Goal: Check status: Check status

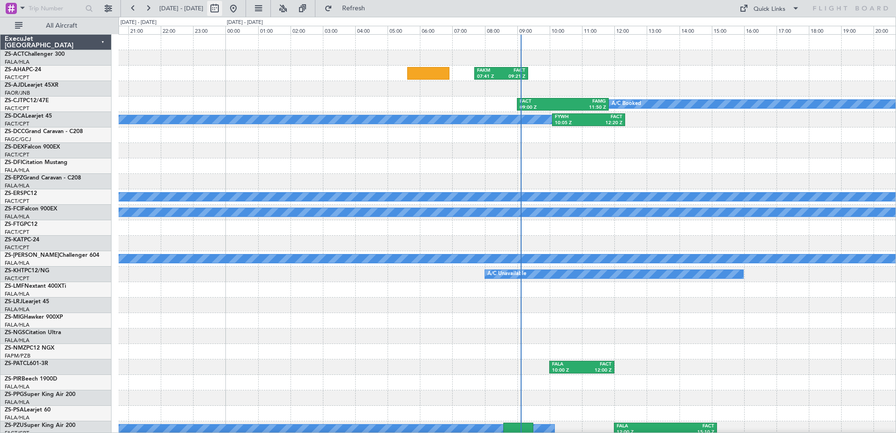
click at [222, 9] on button at bounding box center [214, 8] width 15 height 15
select select "9"
select select "2025"
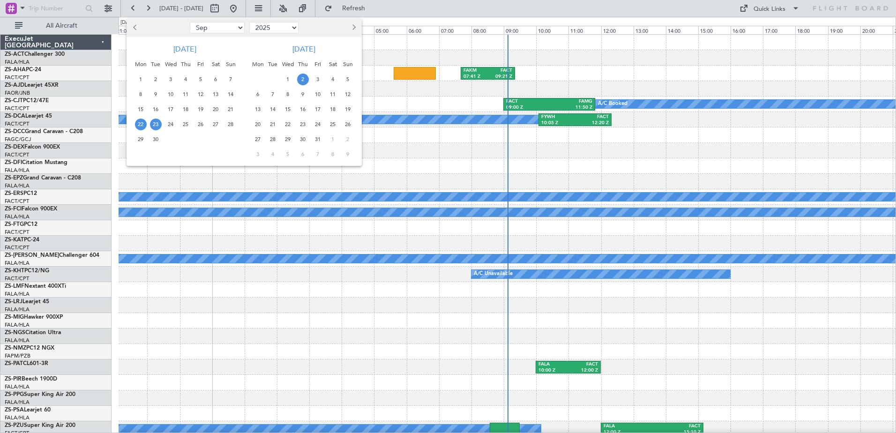
drag, startPoint x: 297, startPoint y: 77, endPoint x: 313, endPoint y: 79, distance: 16.0
click at [300, 77] on span "2" at bounding box center [303, 80] width 12 height 12
click at [313, 79] on span "3" at bounding box center [318, 80] width 12 height 12
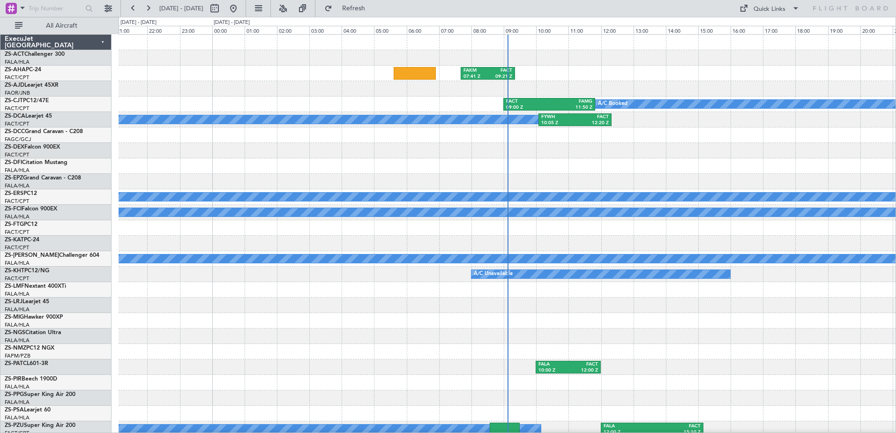
select select "10"
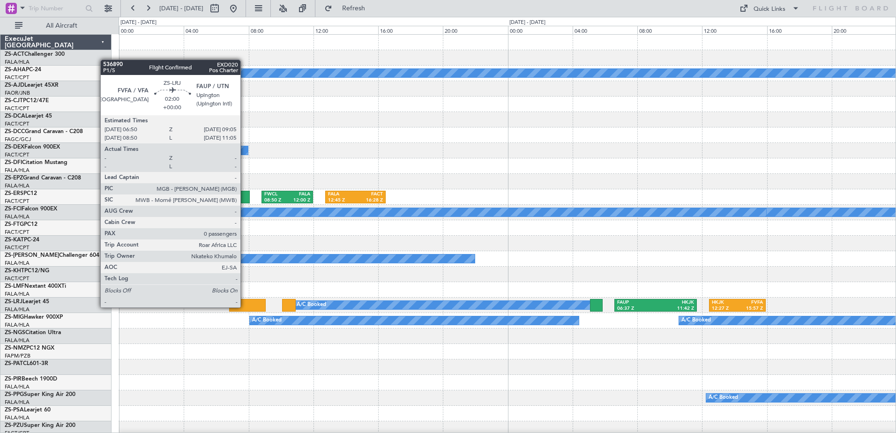
click at [245, 306] on div at bounding box center [247, 305] width 37 height 13
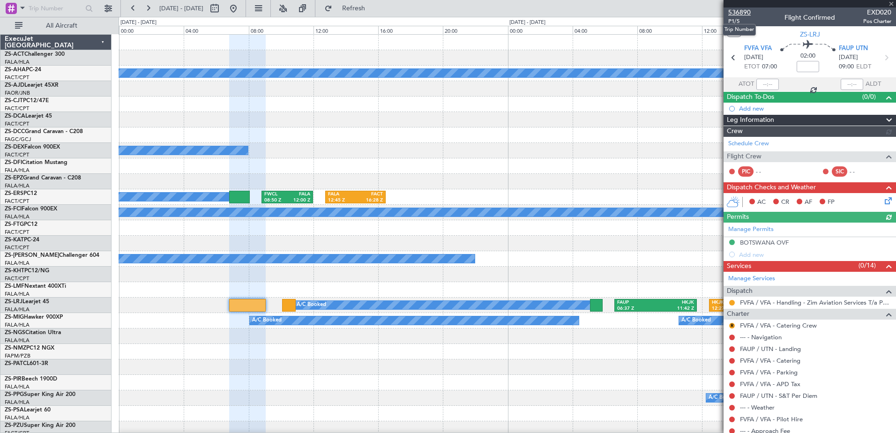
click at [737, 11] on span "536890" at bounding box center [739, 12] width 22 height 10
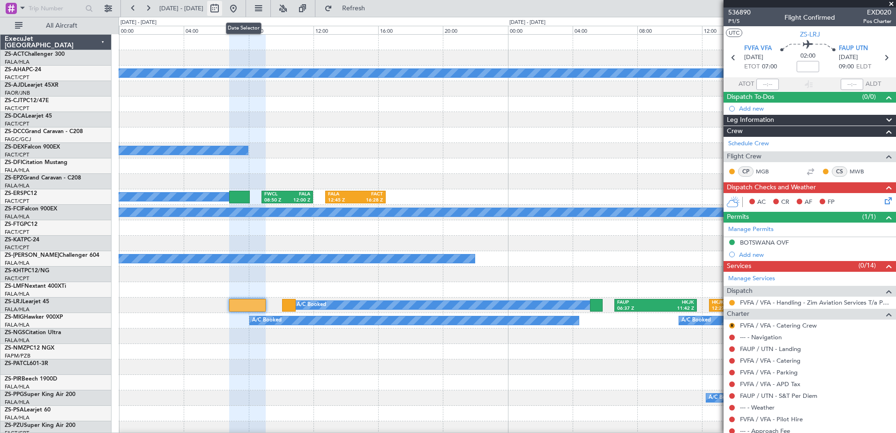
click at [222, 6] on button at bounding box center [214, 8] width 15 height 15
select select "10"
select select "2025"
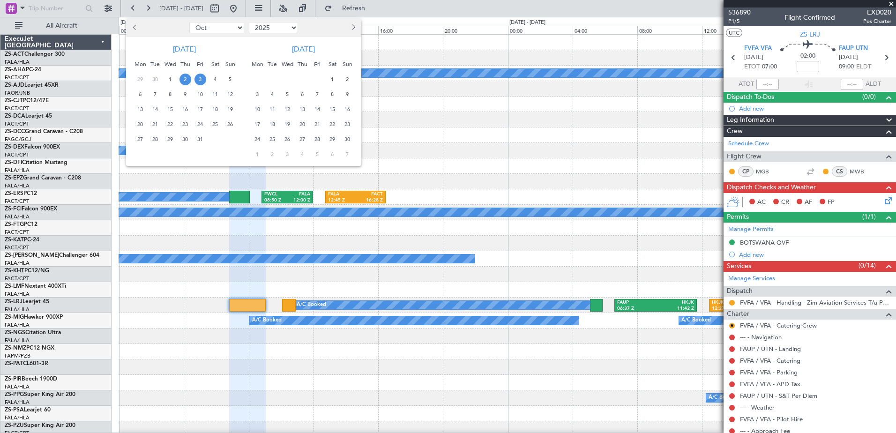
click at [129, 27] on div at bounding box center [156, 27] width 61 height 15
click at [134, 27] on span "Previous month" at bounding box center [136, 27] width 6 height 6
select select "9"
click at [216, 123] on span "27" at bounding box center [215, 125] width 12 height 12
click at [161, 141] on div "30" at bounding box center [155, 139] width 15 height 15
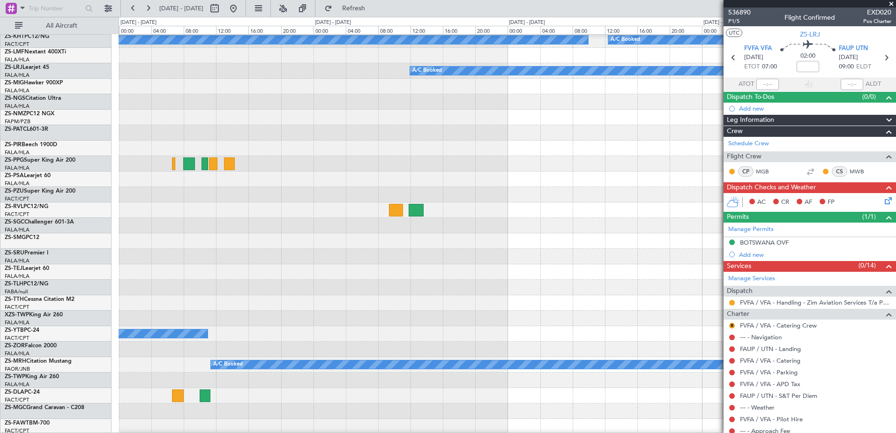
scroll to position [281, 0]
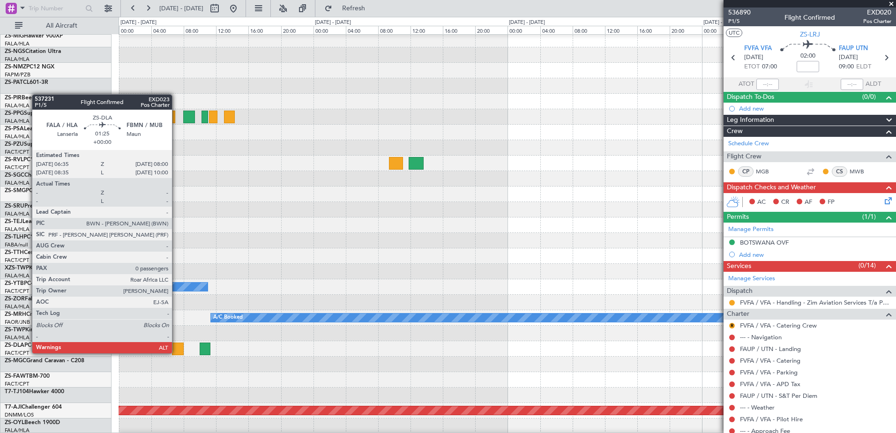
click at [176, 352] on div at bounding box center [178, 349] width 12 height 13
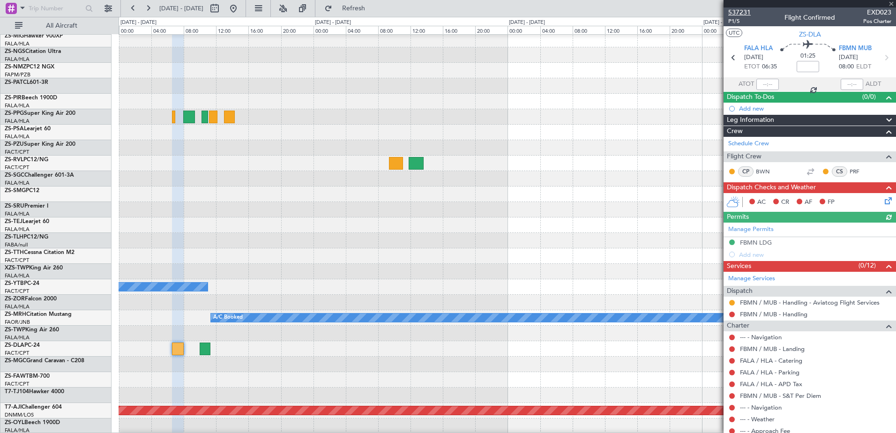
click at [738, 10] on span "537231" at bounding box center [739, 12] width 22 height 10
click at [222, 7] on button at bounding box center [214, 8] width 15 height 15
select select "9"
select select "2025"
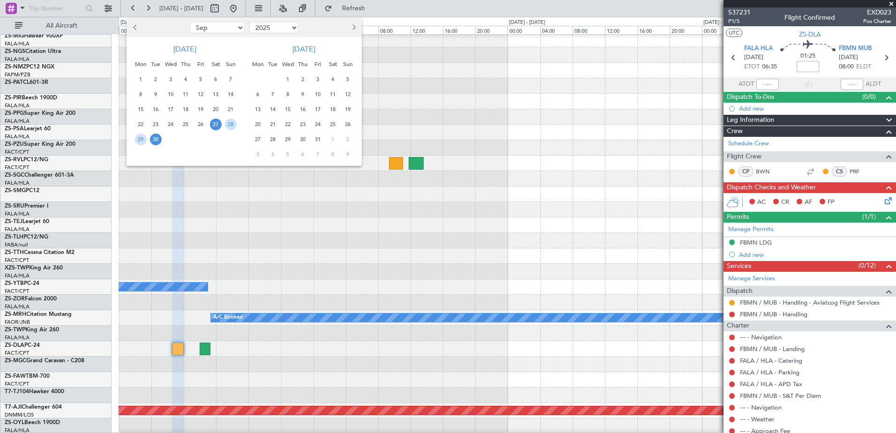
click at [350, 124] on span "26" at bounding box center [348, 125] width 12 height 12
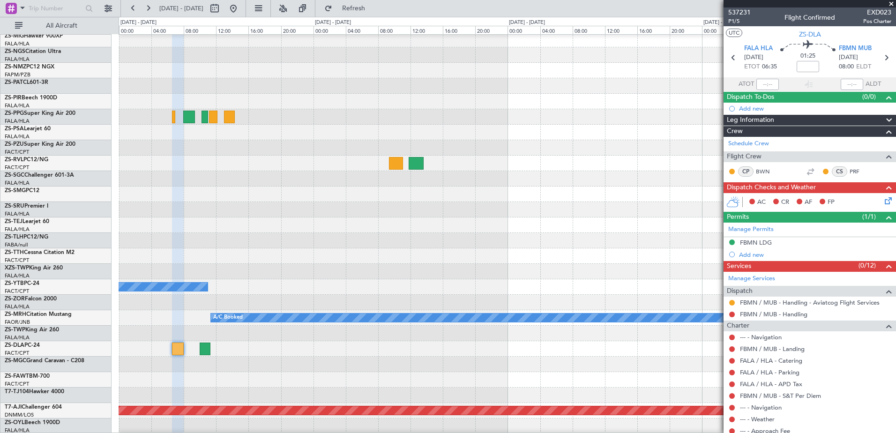
select select "10"
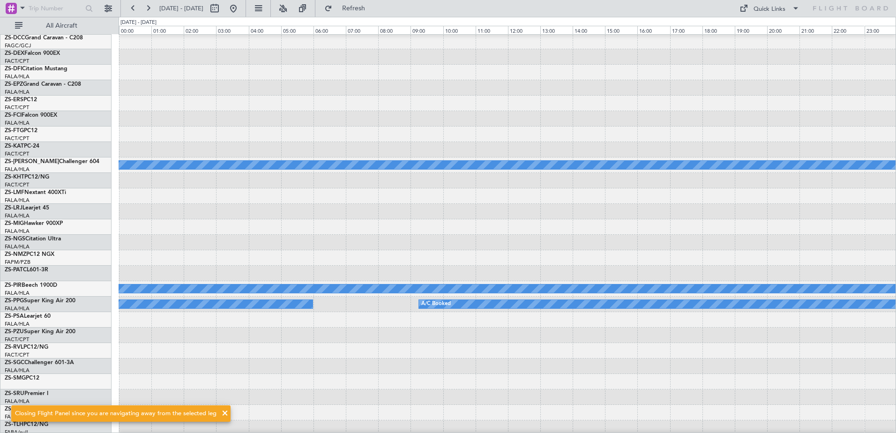
scroll to position [0, 0]
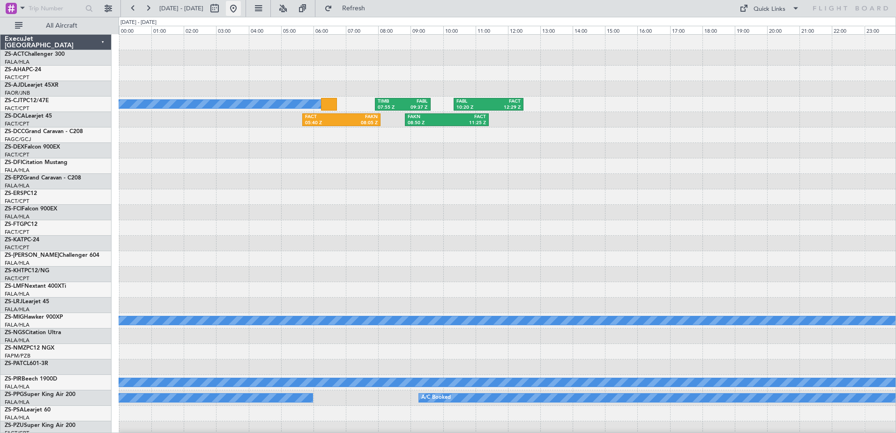
click at [241, 7] on button at bounding box center [233, 8] width 15 height 15
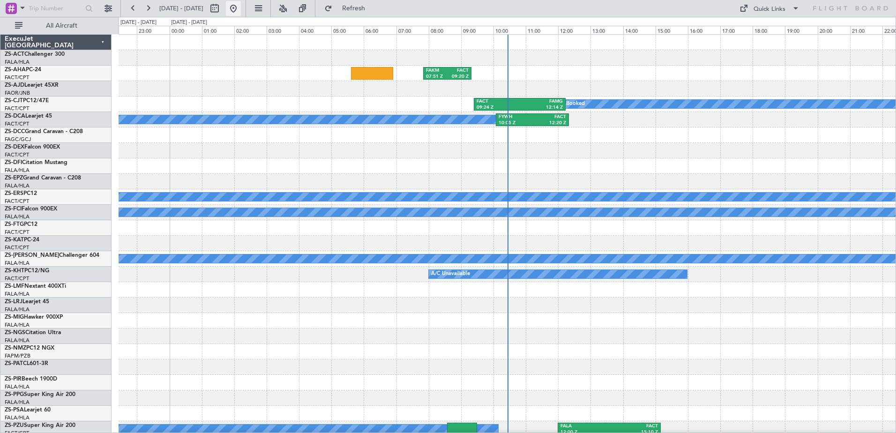
click at [241, 8] on button at bounding box center [233, 8] width 15 height 15
click at [222, 11] on button at bounding box center [214, 8] width 15 height 15
select select "9"
select select "2025"
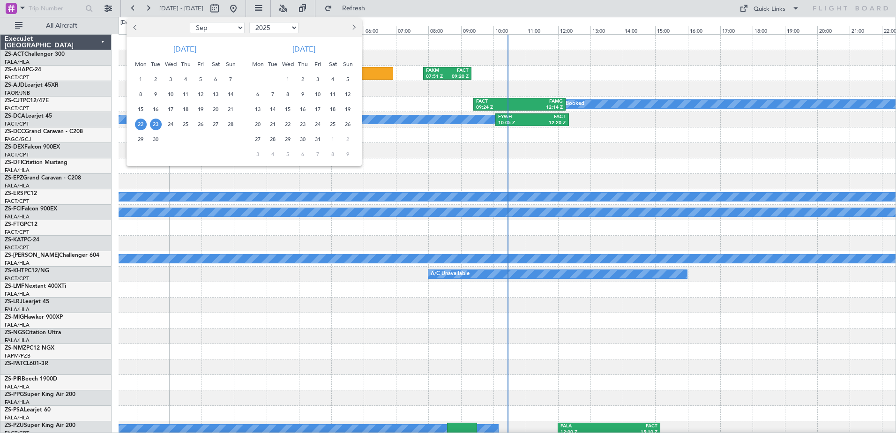
click at [137, 126] on span "22" at bounding box center [141, 125] width 12 height 12
click at [171, 127] on span "24" at bounding box center [171, 125] width 12 height 12
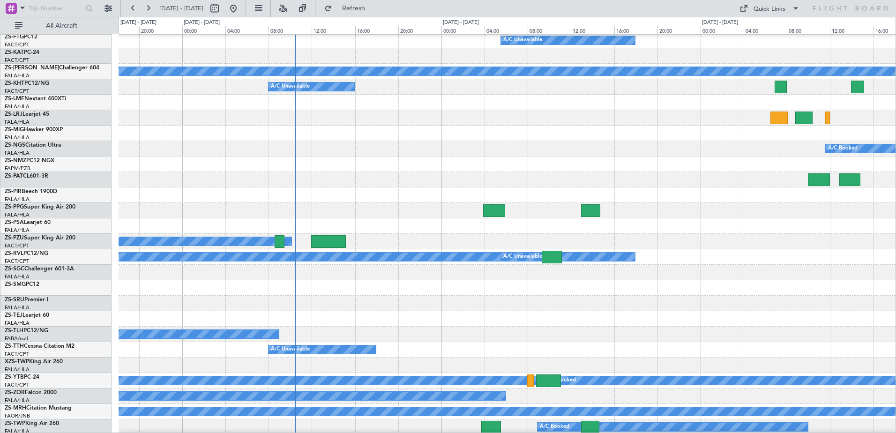
scroll to position [191, 0]
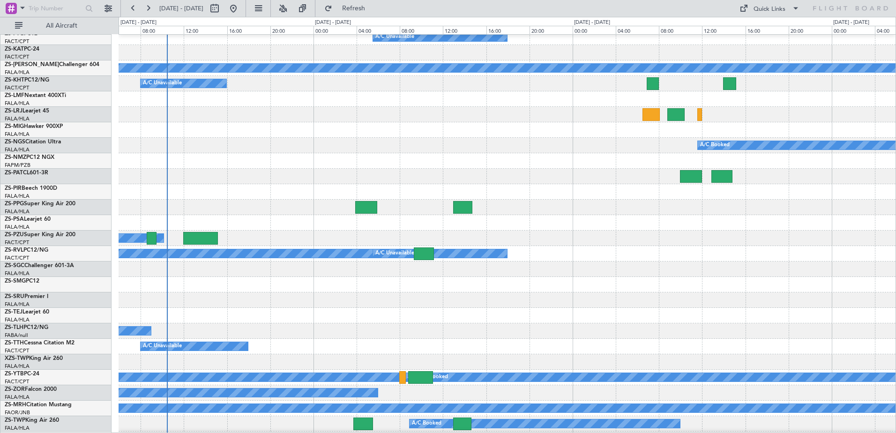
click at [334, 180] on div at bounding box center [507, 176] width 777 height 15
